Goal: Information Seeking & Learning: Learn about a topic

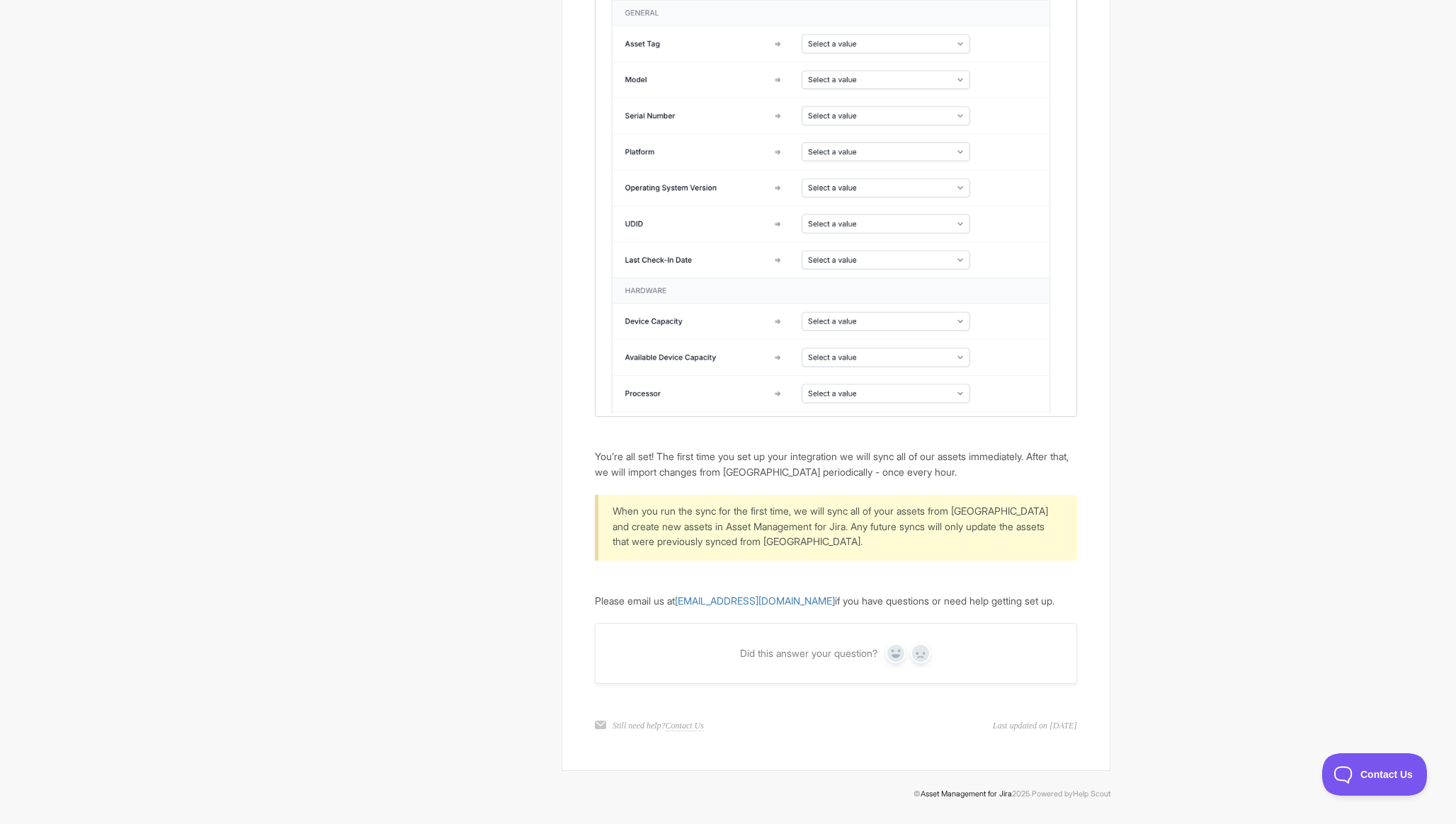
click at [950, 799] on link "Asset Management for Jira" at bounding box center [967, 795] width 91 height 10
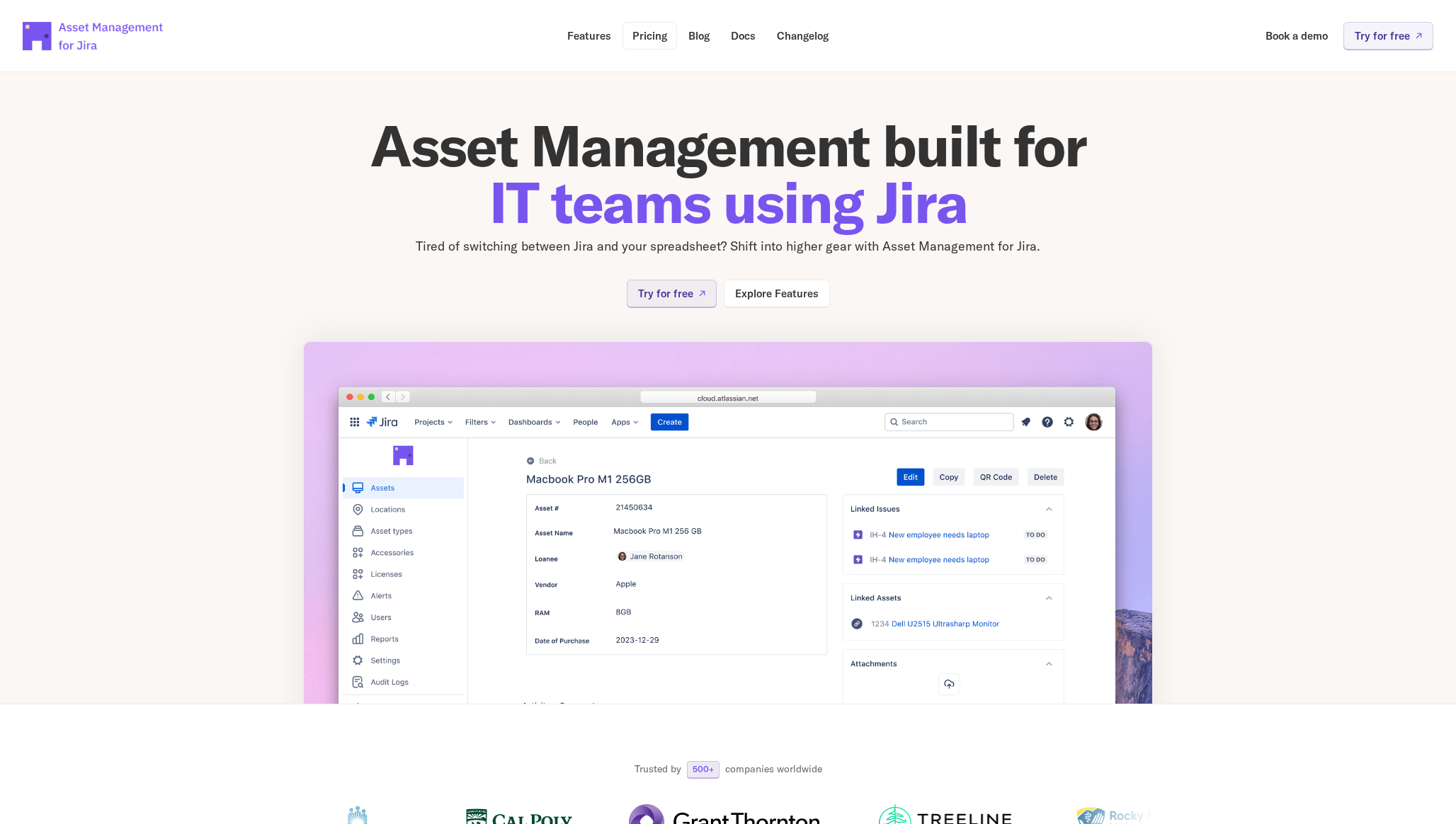
click at [658, 32] on p "Pricing" at bounding box center [649, 35] width 35 height 10
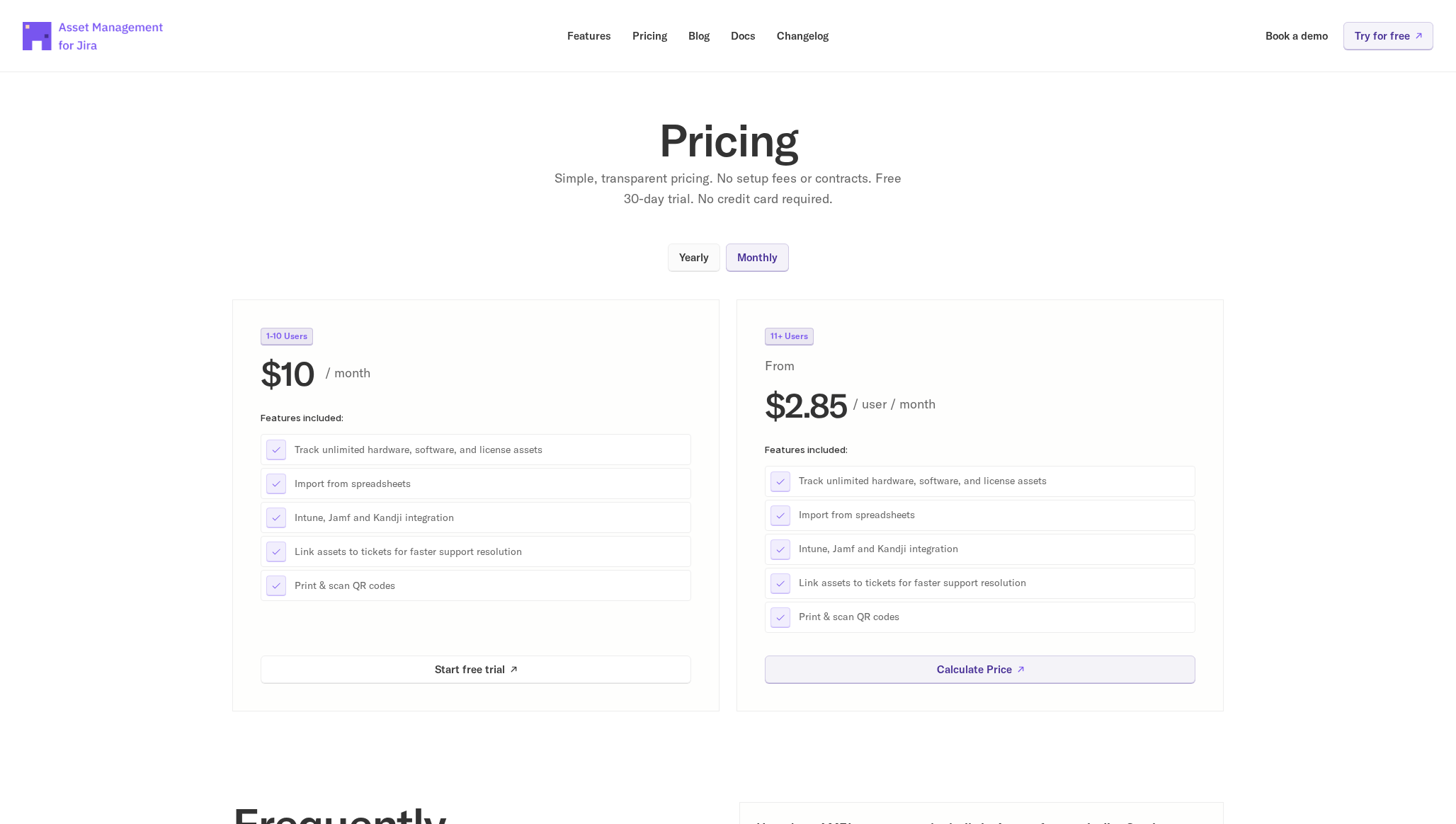
click at [710, 258] on link "Yearly" at bounding box center [694, 257] width 52 height 28
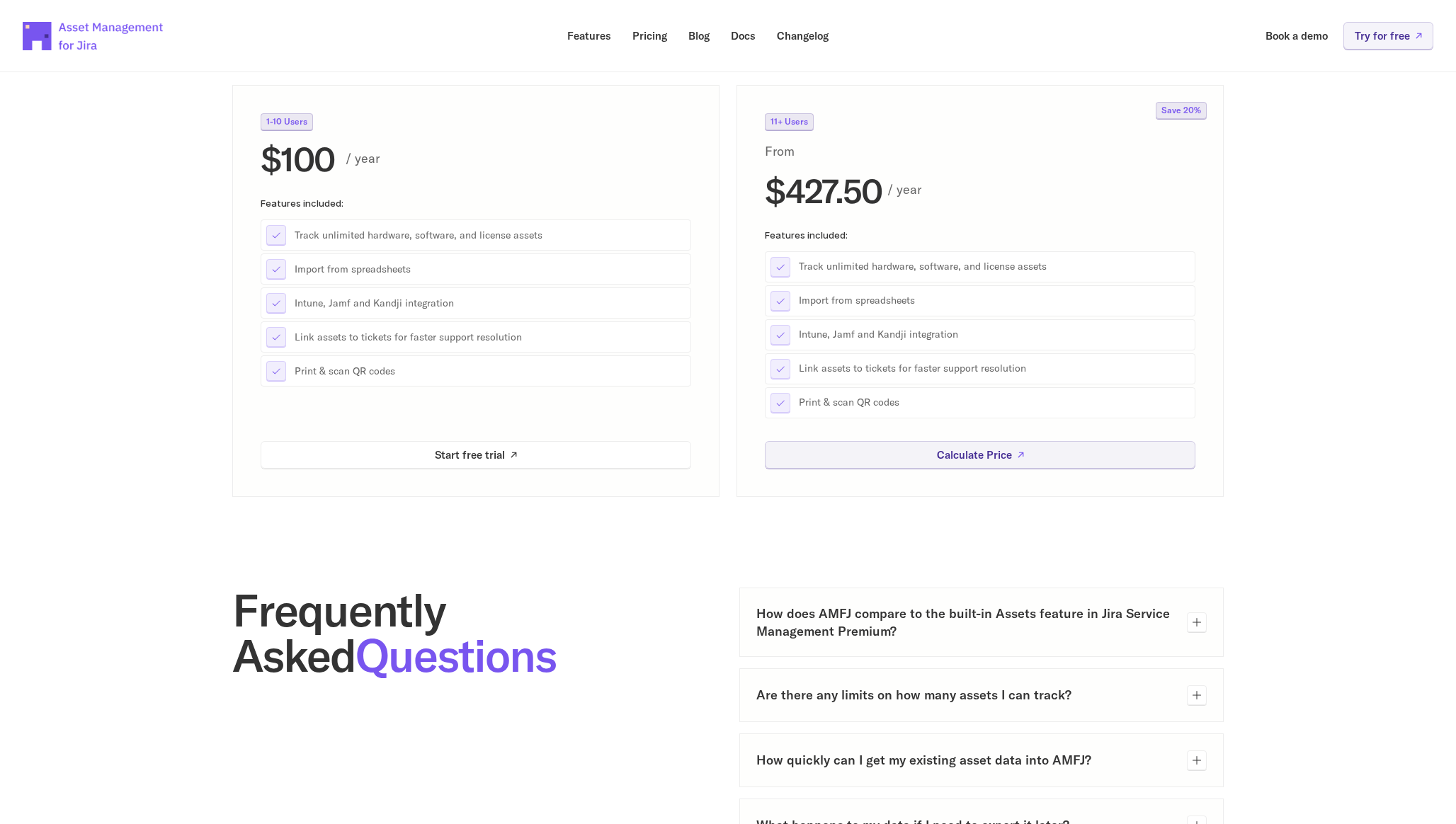
scroll to position [48, 0]
